Goal: Task Accomplishment & Management: Use online tool/utility

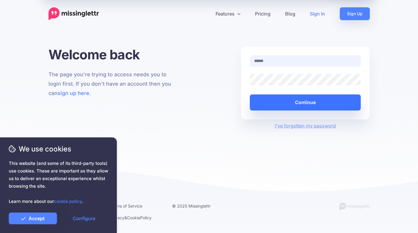
type input "**********"
click at [321, 99] on button "Continue" at bounding box center [305, 102] width 111 height 16
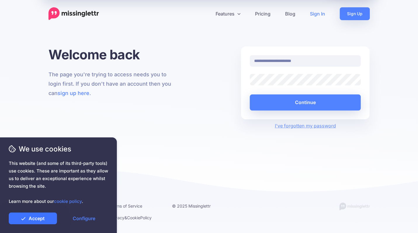
click at [38, 218] on link "Accept" at bounding box center [33, 218] width 48 height 12
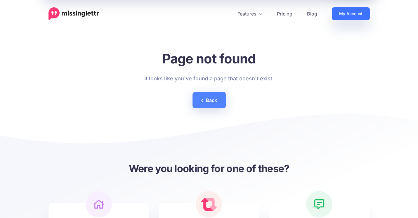
click at [343, 12] on link "My Account" at bounding box center [351, 13] width 38 height 13
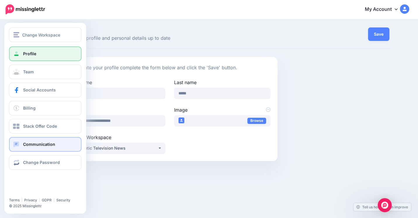
scroll to position [4, 0]
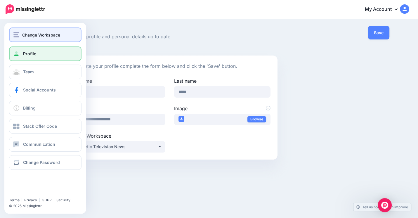
click at [38, 37] on span "Change Workspace" at bounding box center [41, 35] width 38 height 7
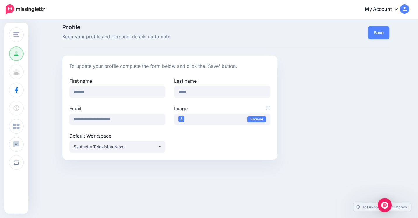
click at [143, 47] on div "Profile Keep your profile and personal details up to date Save To update your p…" at bounding box center [226, 91] width 336 height 135
click at [158, 52] on div "Profile Keep your profile and personal details up to date Save To update your p…" at bounding box center [226, 91] width 336 height 135
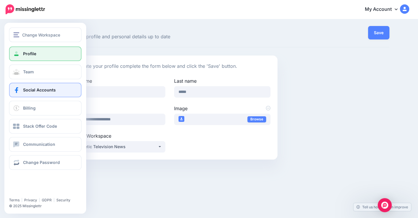
click at [38, 91] on span "Social Accounts" at bounding box center [39, 89] width 33 height 5
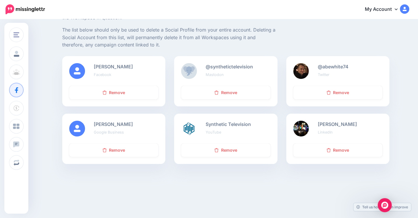
scroll to position [68, 0]
click at [385, 204] on img "Open Intercom Messenger" at bounding box center [385, 205] width 8 height 8
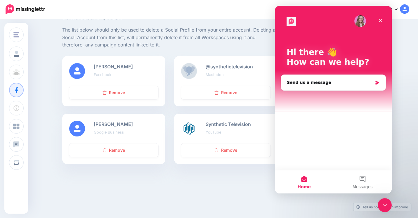
scroll to position [0, 0]
click at [384, 21] on div "Close" at bounding box center [380, 20] width 11 height 11
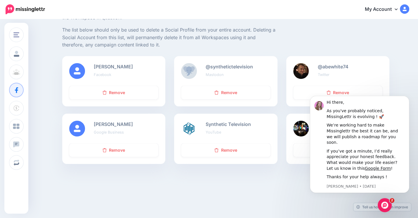
click at [396, 11] on link "My Account" at bounding box center [384, 9] width 50 height 14
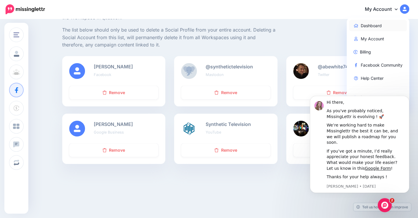
click at [377, 25] on link "Dashboard" at bounding box center [378, 25] width 58 height 11
click at [377, 25] on div "The following Social Accounts are active on your account. If you want to remove…" at bounding box center [226, 23] width 336 height 65
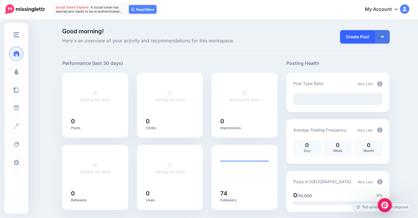
click at [366, 41] on link "Create Post" at bounding box center [357, 36] width 35 height 13
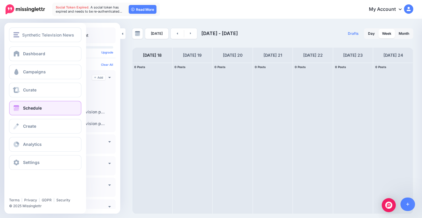
click at [47, 108] on link "Schedule" at bounding box center [45, 108] width 72 height 15
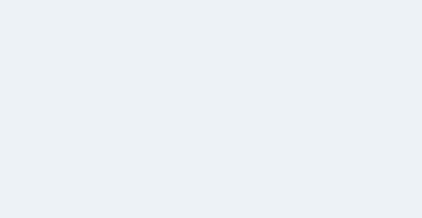
click at [408, 204] on icon at bounding box center [408, 204] width 3 height 3
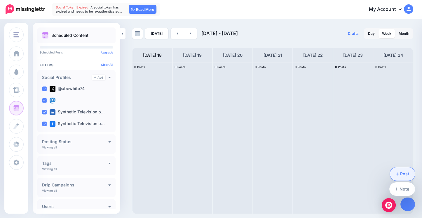
click at [407, 171] on link "Post" at bounding box center [402, 173] width 25 height 13
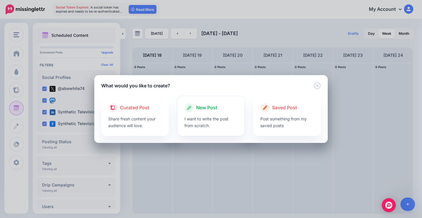
click at [227, 116] on p "I want to write the post from scratch." at bounding box center [211, 121] width 53 height 13
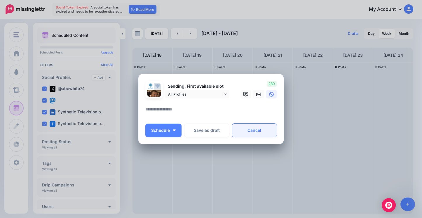
click at [263, 135] on link "Cancel" at bounding box center [254, 130] width 45 height 13
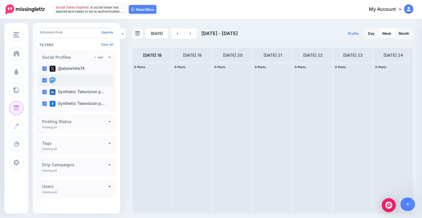
scroll to position [20, 0]
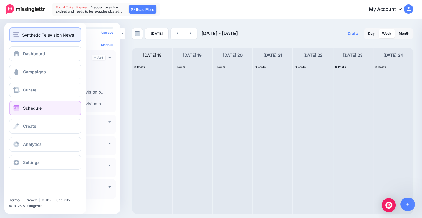
click at [43, 37] on span "Synthetic Television News" at bounding box center [48, 35] width 52 height 7
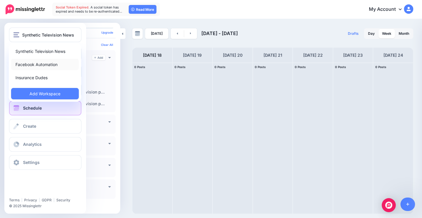
click at [39, 65] on link "Facebook Automation" at bounding box center [45, 64] width 68 height 11
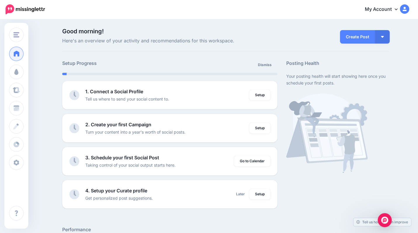
click at [294, 28] on div "Create Post Create Post Create Campaign Promote Post" at bounding box center [338, 36] width 112 height 16
